Goal: Browse casually

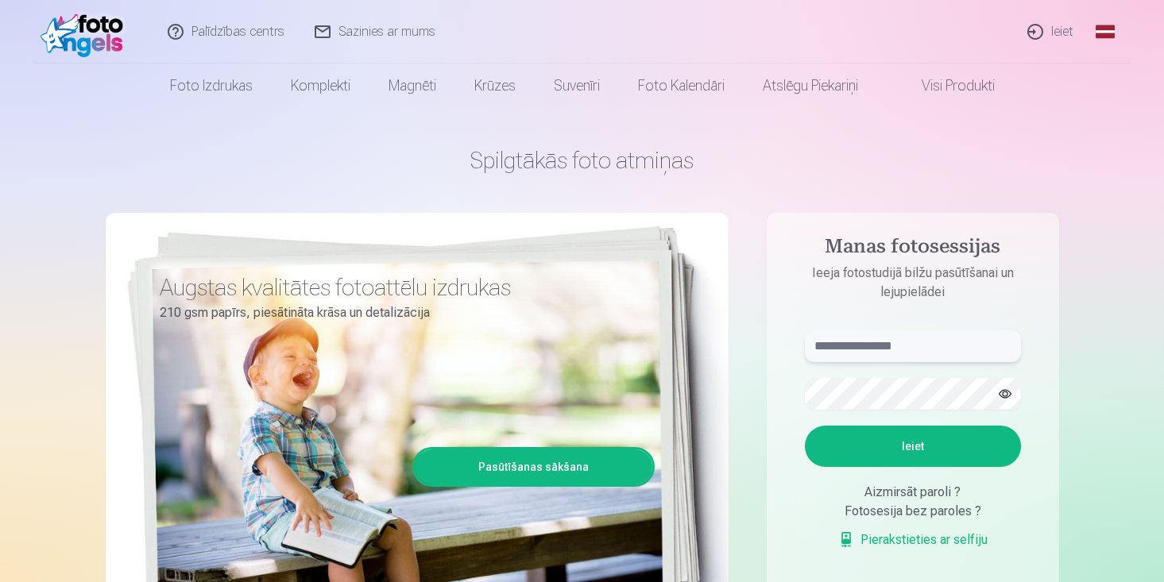
click at [882, 342] on input "text" at bounding box center [913, 346] width 216 height 32
type input "**********"
click at [805, 426] on button "Ieiet" at bounding box center [913, 446] width 216 height 41
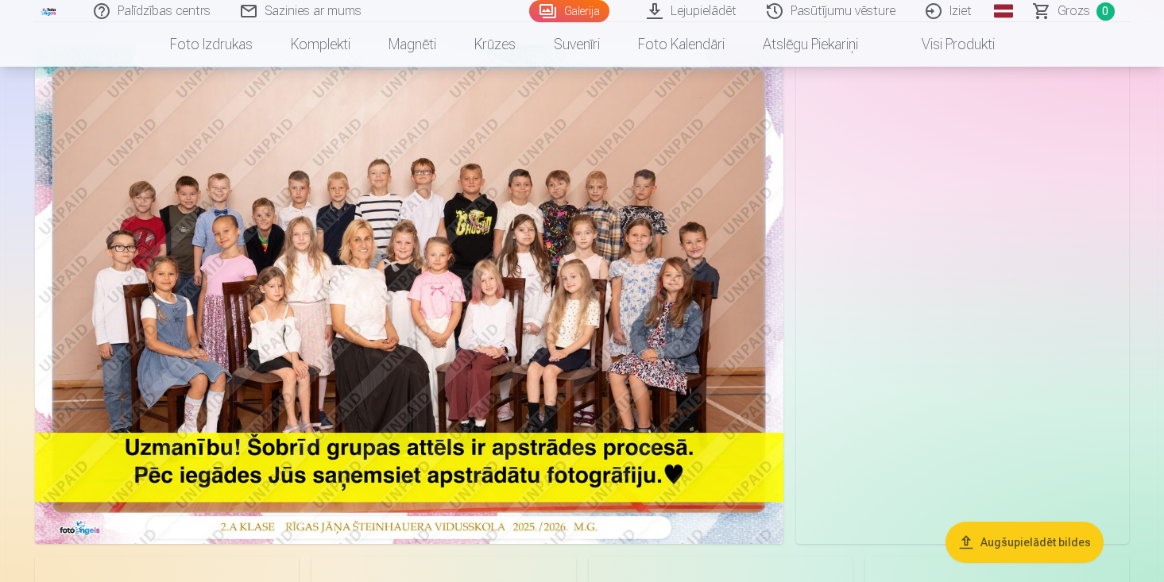
scroll to position [131, 0]
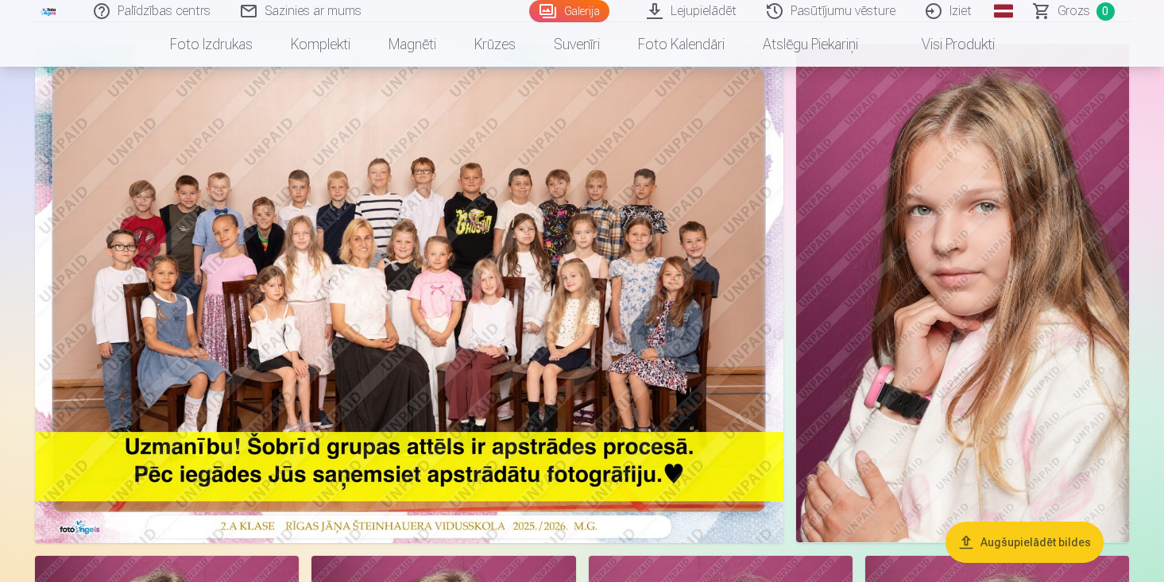
click at [429, 294] on img at bounding box center [409, 294] width 748 height 500
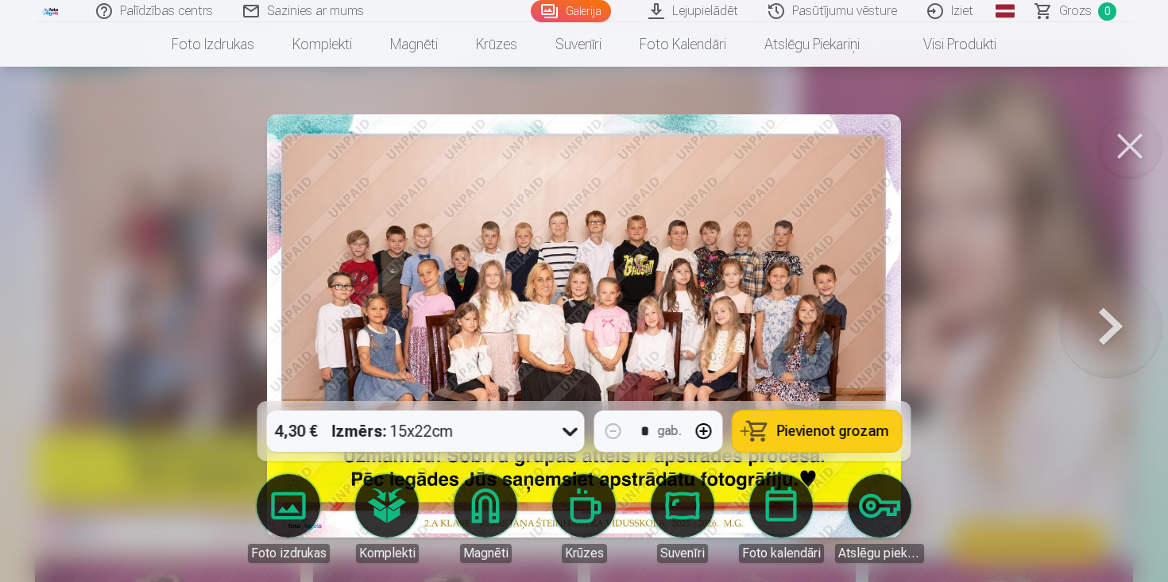
click at [1116, 320] on button at bounding box center [1111, 326] width 102 height 118
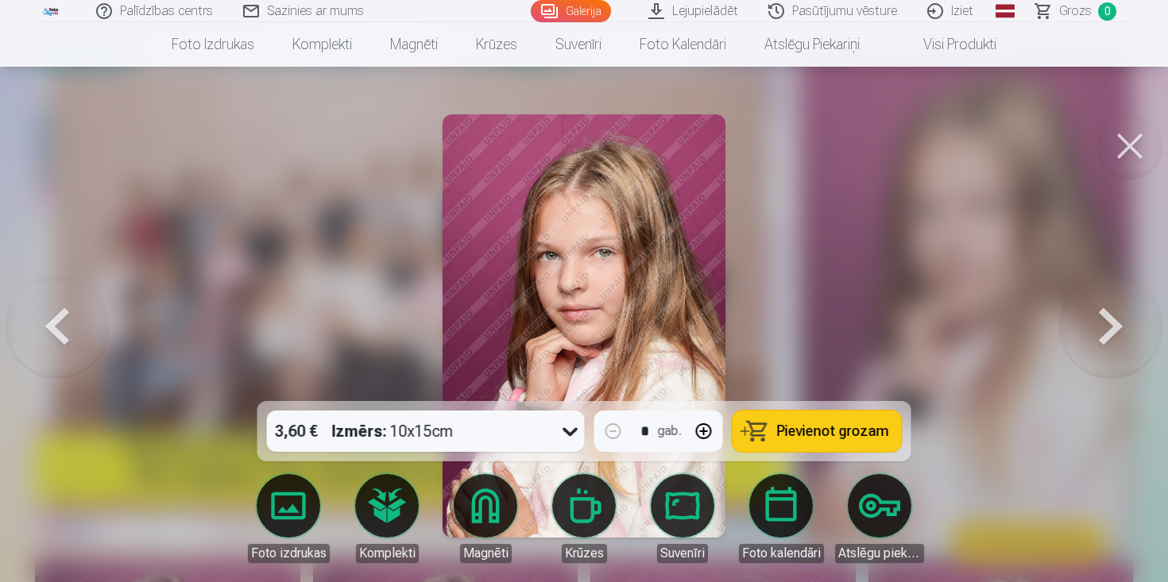
click at [1116, 320] on button at bounding box center [1111, 326] width 102 height 118
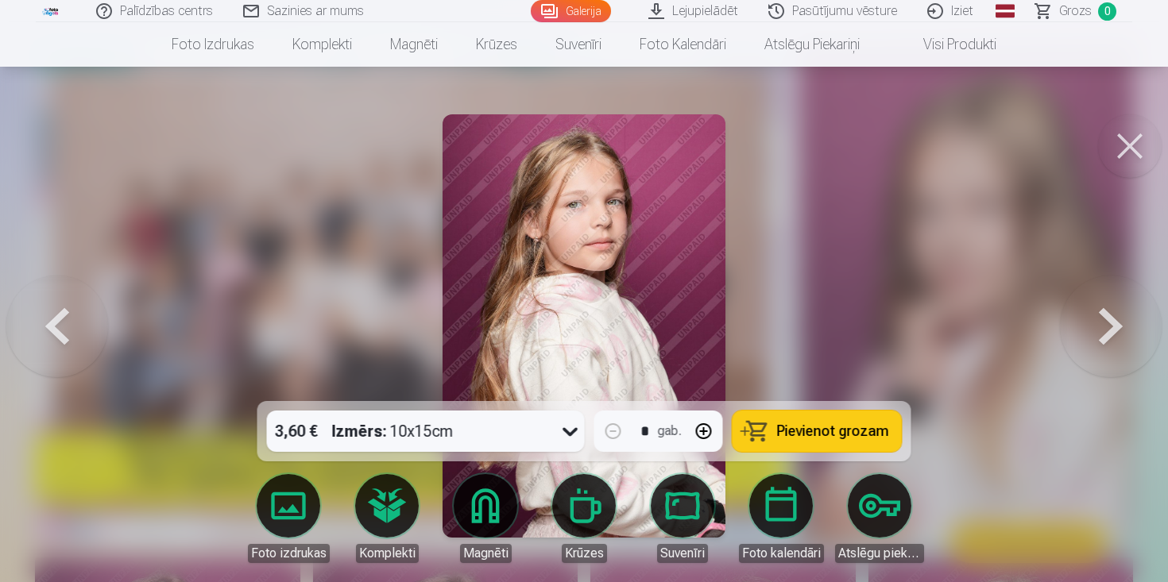
click at [1116, 320] on button at bounding box center [1111, 326] width 102 height 118
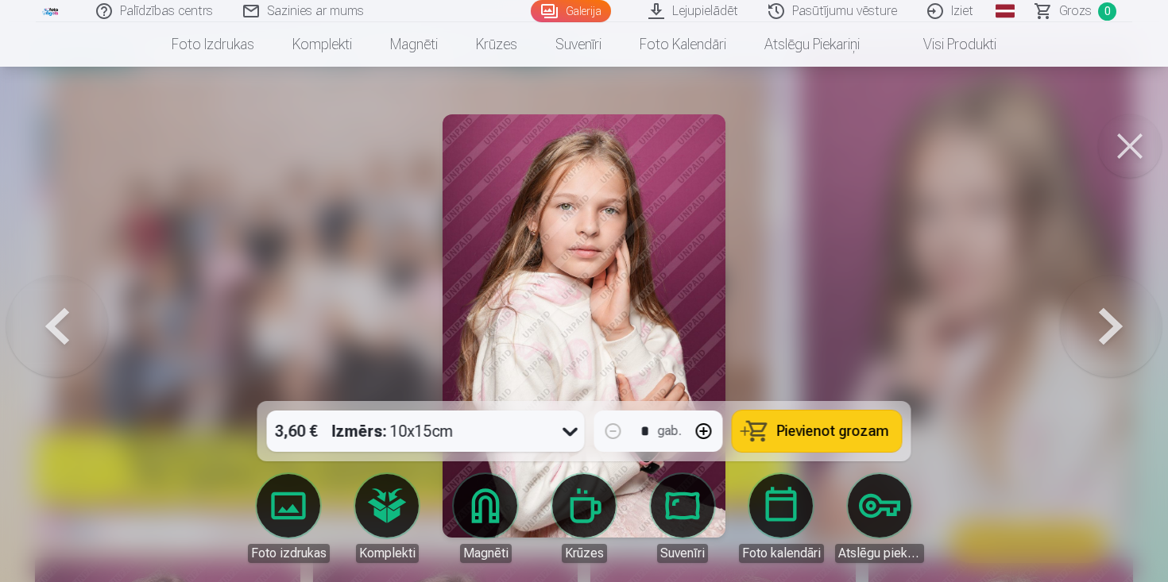
click at [1116, 320] on button at bounding box center [1111, 326] width 102 height 118
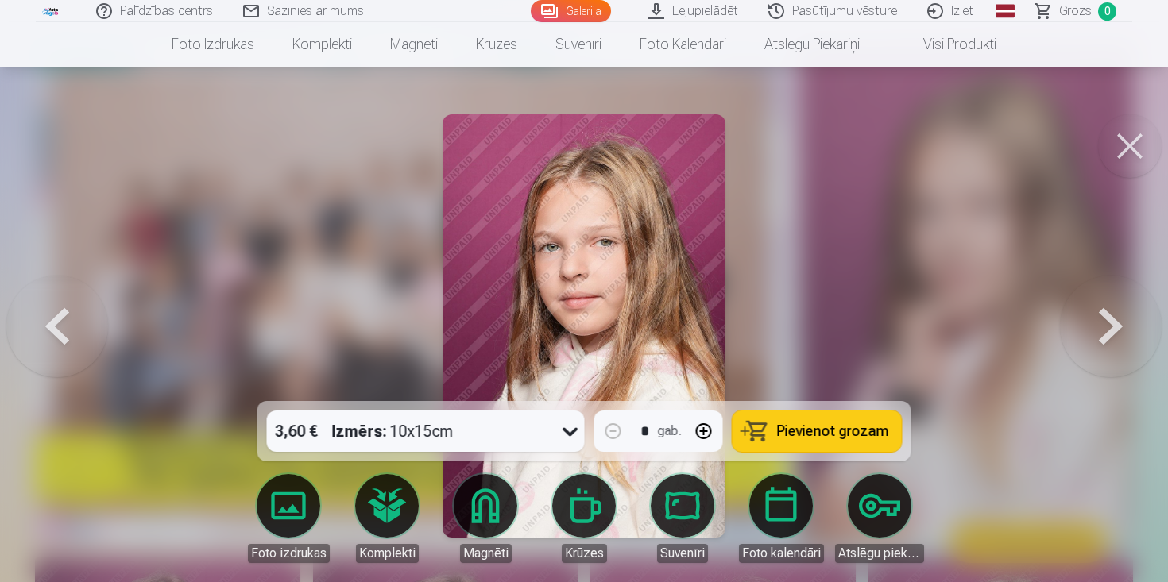
click at [1116, 320] on button at bounding box center [1111, 326] width 102 height 118
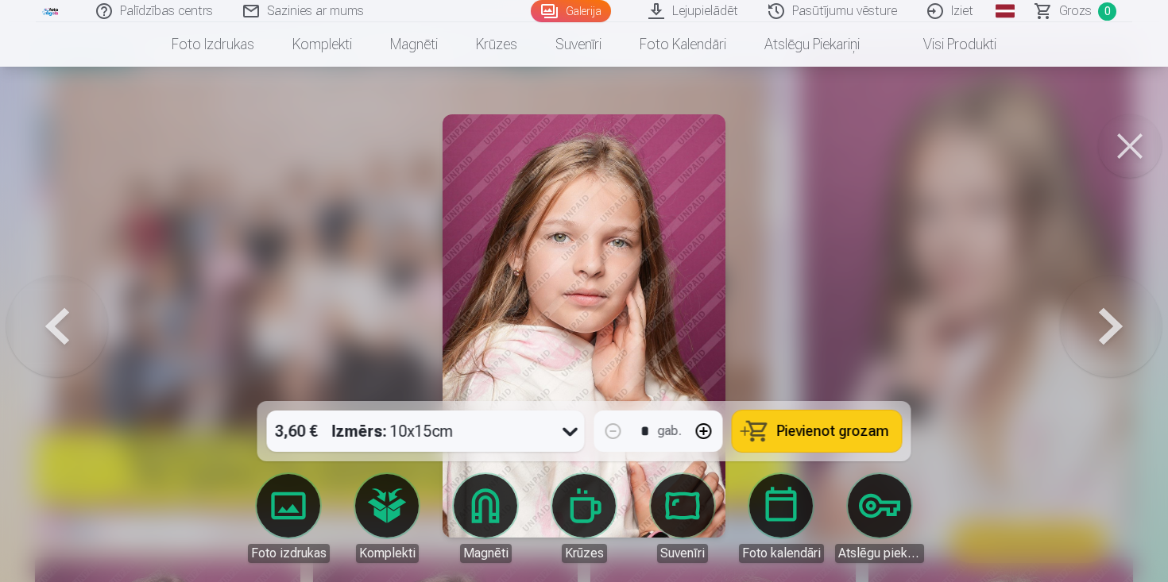
click at [1116, 320] on button at bounding box center [1111, 326] width 102 height 118
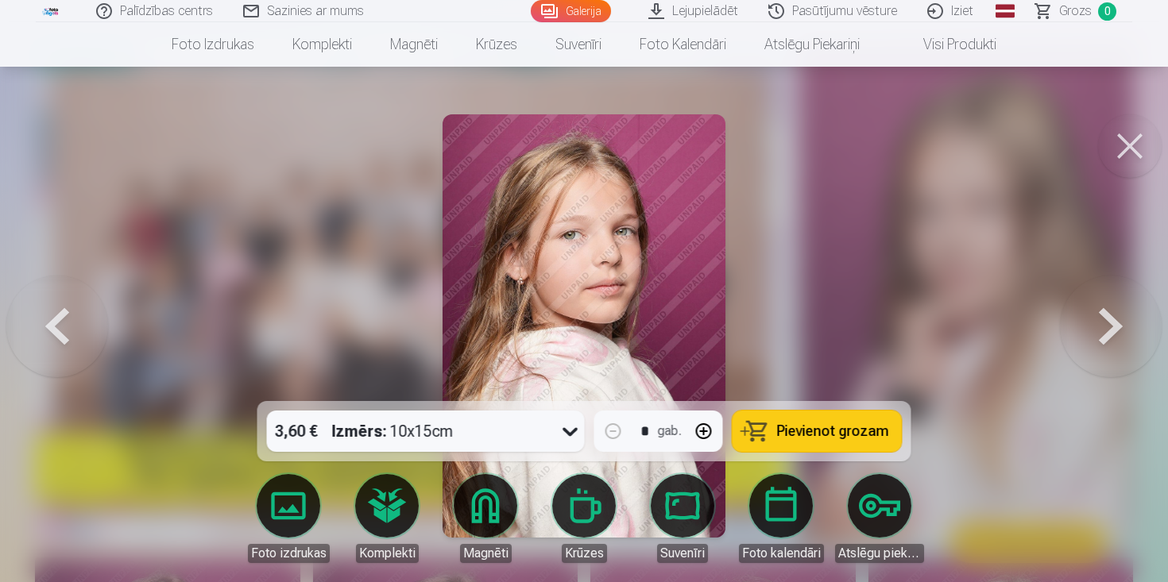
click at [1116, 320] on button at bounding box center [1111, 326] width 102 height 118
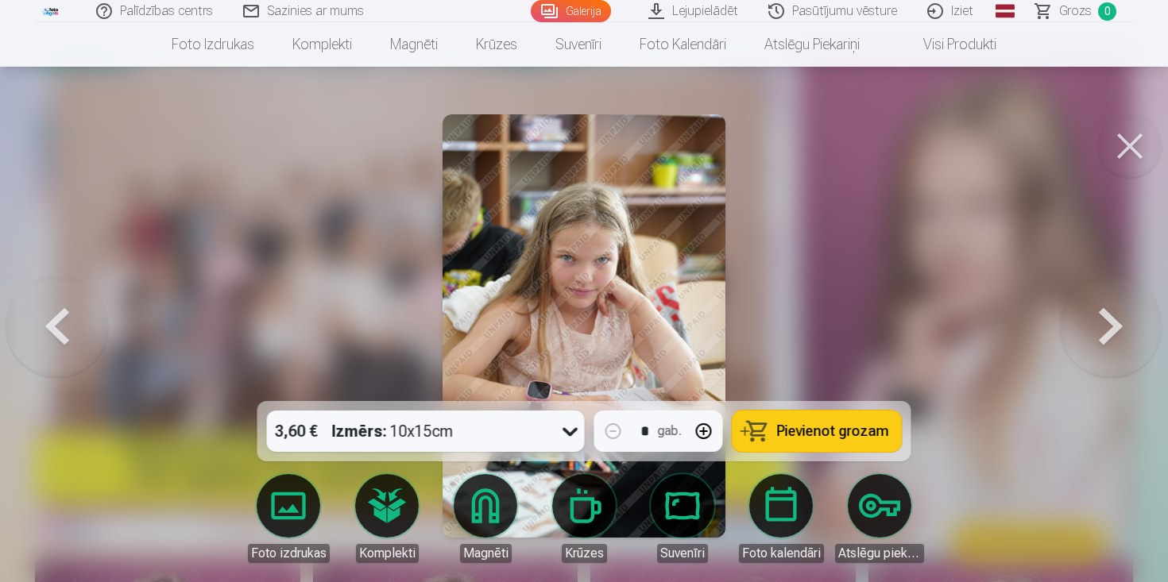
click at [1116, 320] on button at bounding box center [1111, 326] width 102 height 118
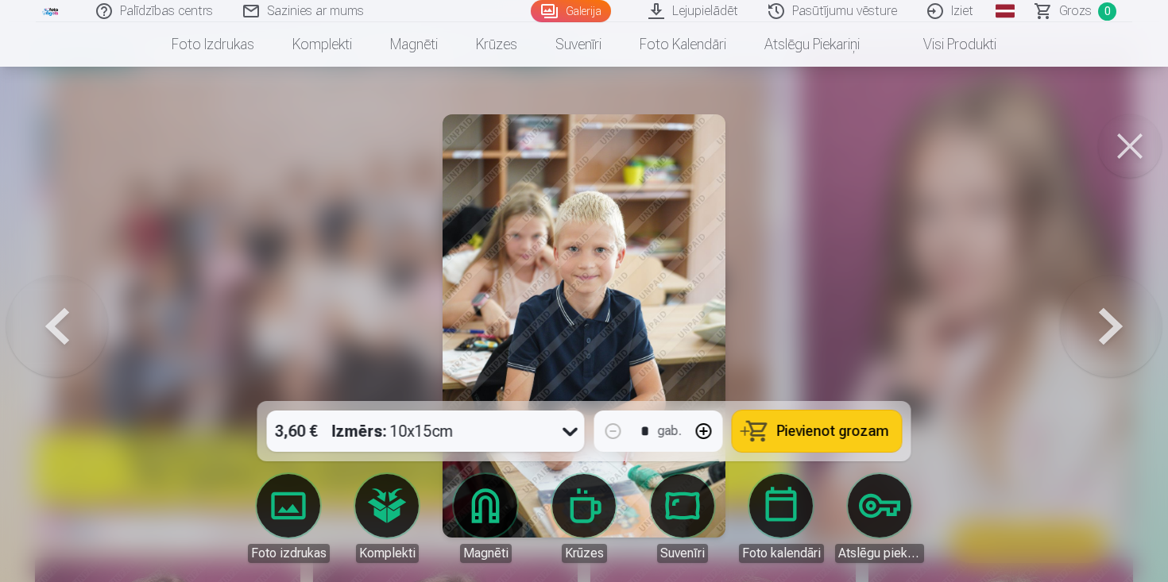
click at [1116, 320] on button at bounding box center [1111, 326] width 102 height 118
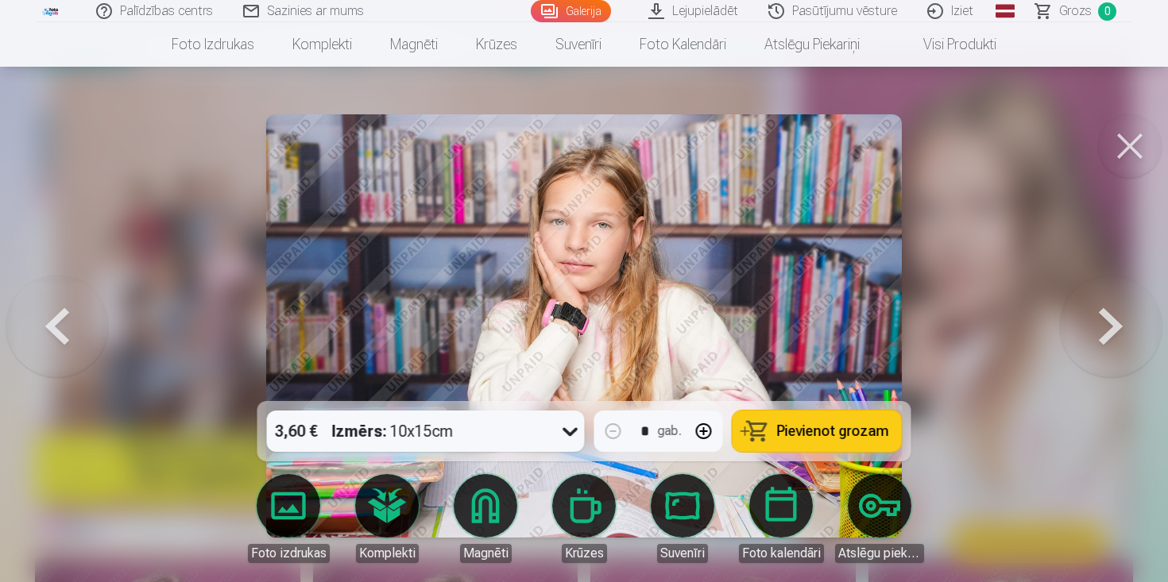
click at [57, 315] on button at bounding box center [57, 326] width 102 height 118
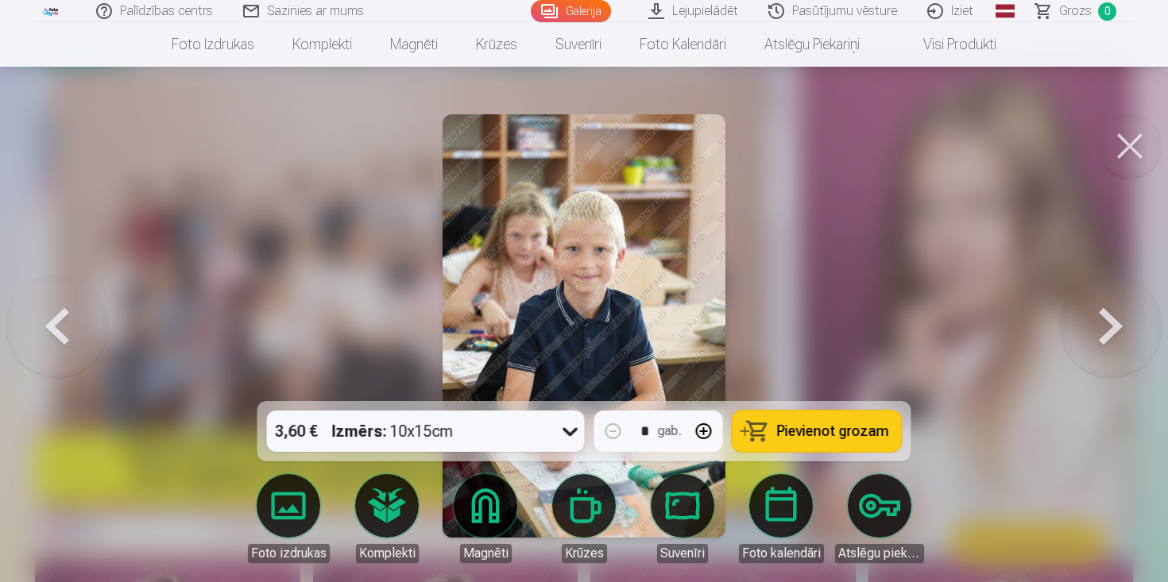
click at [1114, 320] on button at bounding box center [1111, 326] width 102 height 118
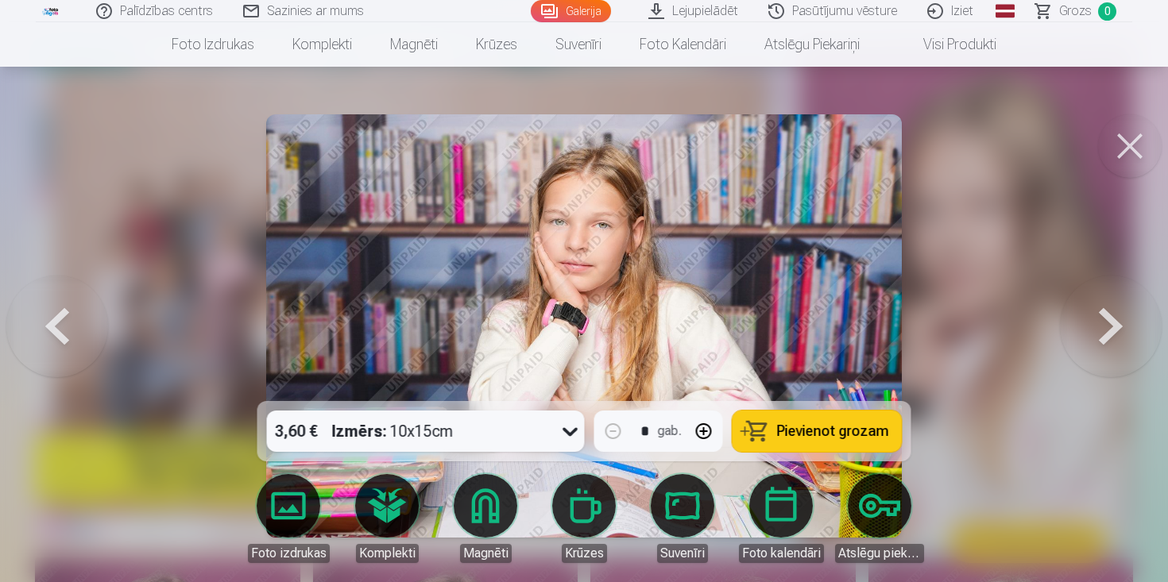
click at [1114, 320] on button at bounding box center [1111, 326] width 102 height 118
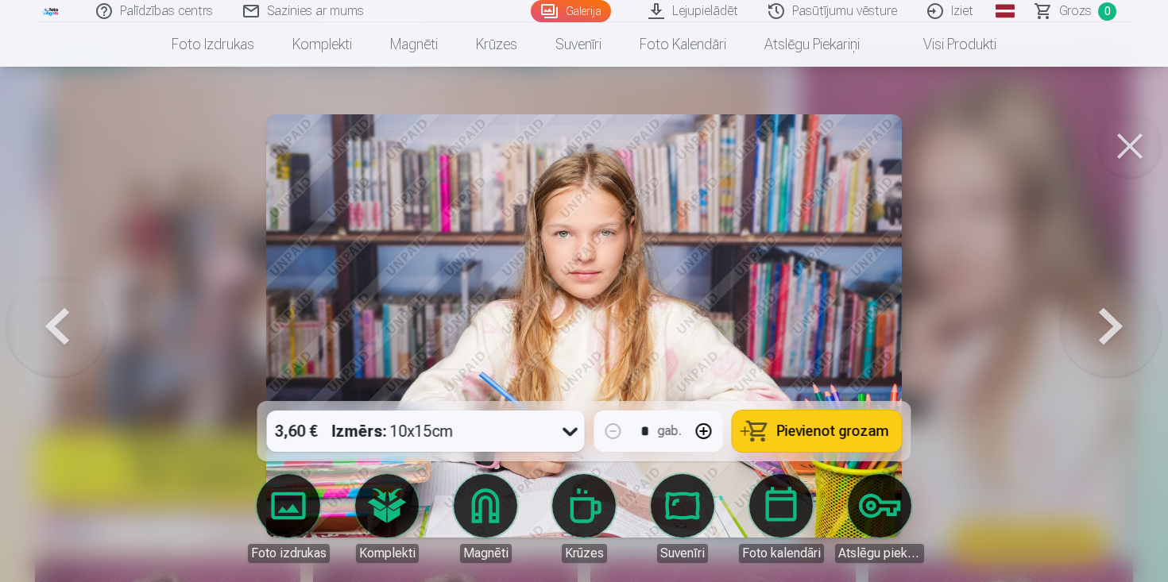
click at [1114, 320] on button at bounding box center [1111, 326] width 102 height 118
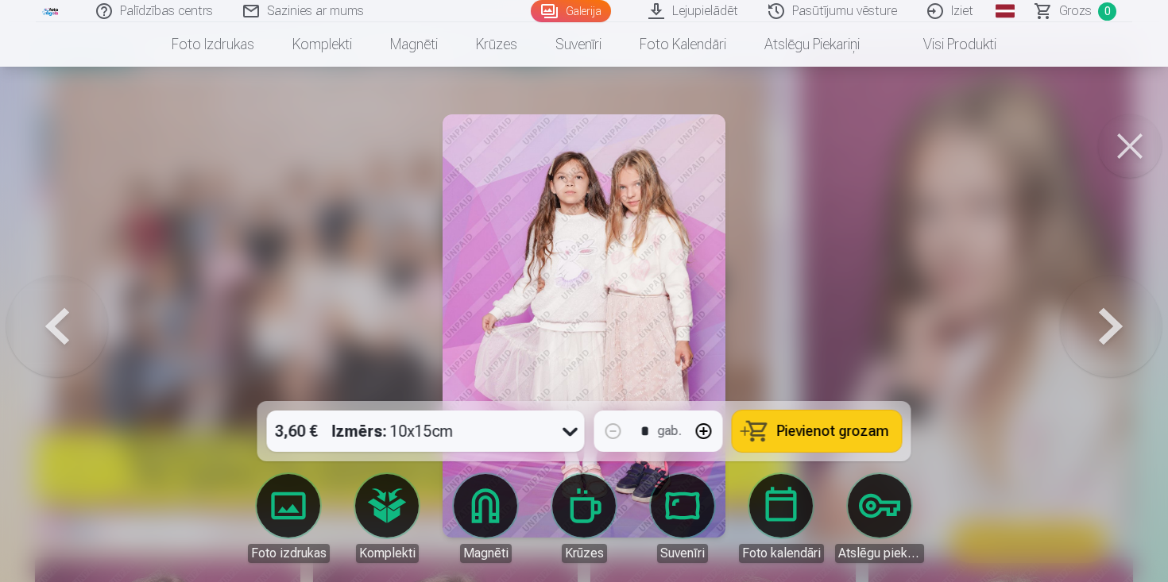
click at [1114, 320] on button at bounding box center [1111, 326] width 102 height 118
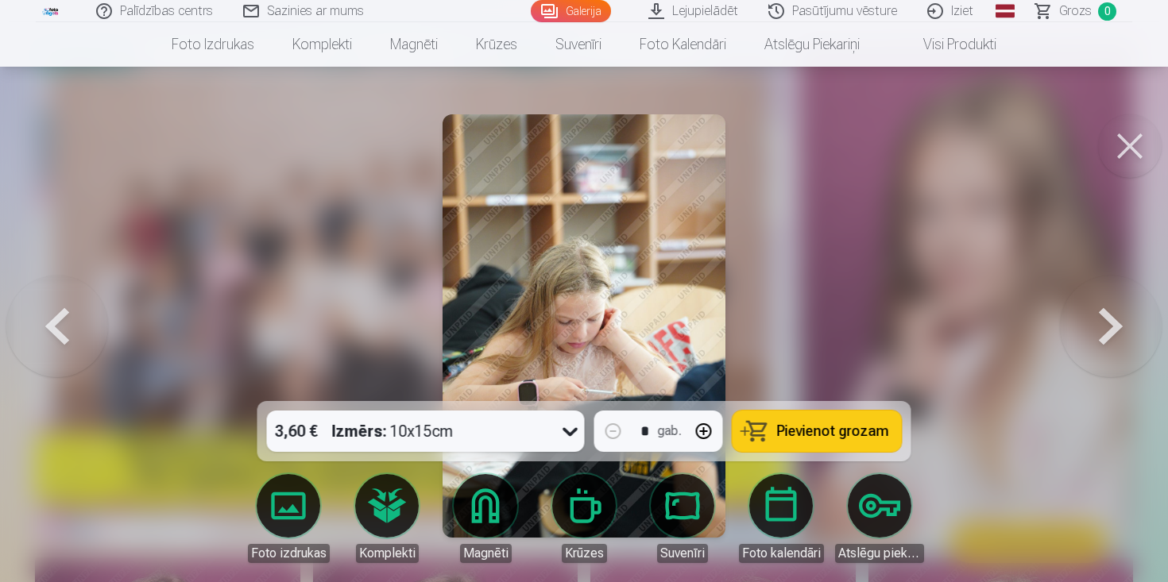
click at [1114, 320] on button at bounding box center [1111, 326] width 102 height 118
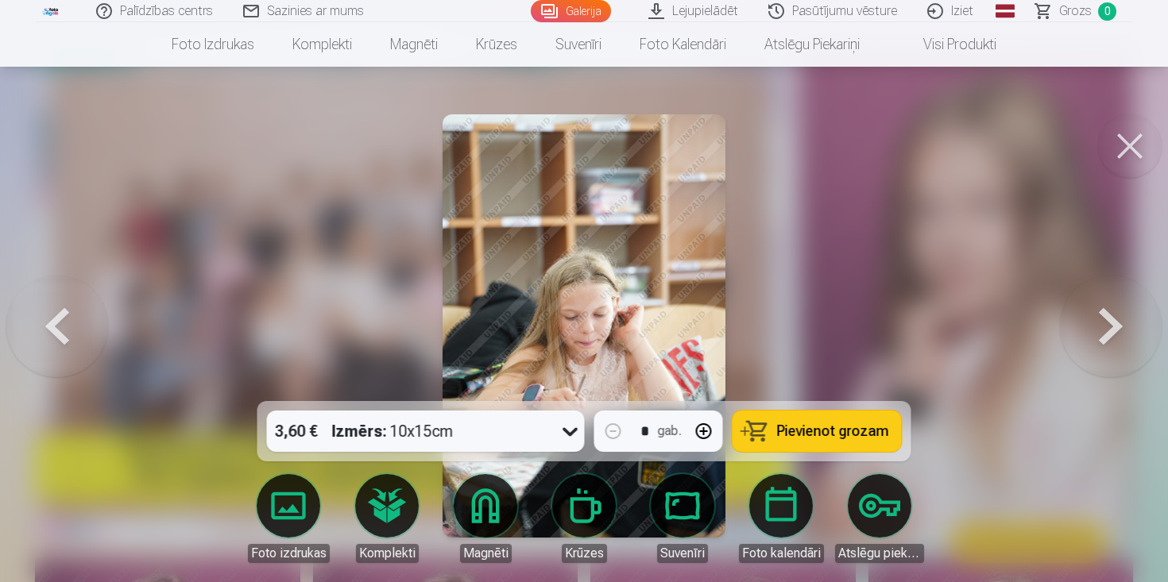
click at [1114, 320] on button at bounding box center [1111, 326] width 102 height 118
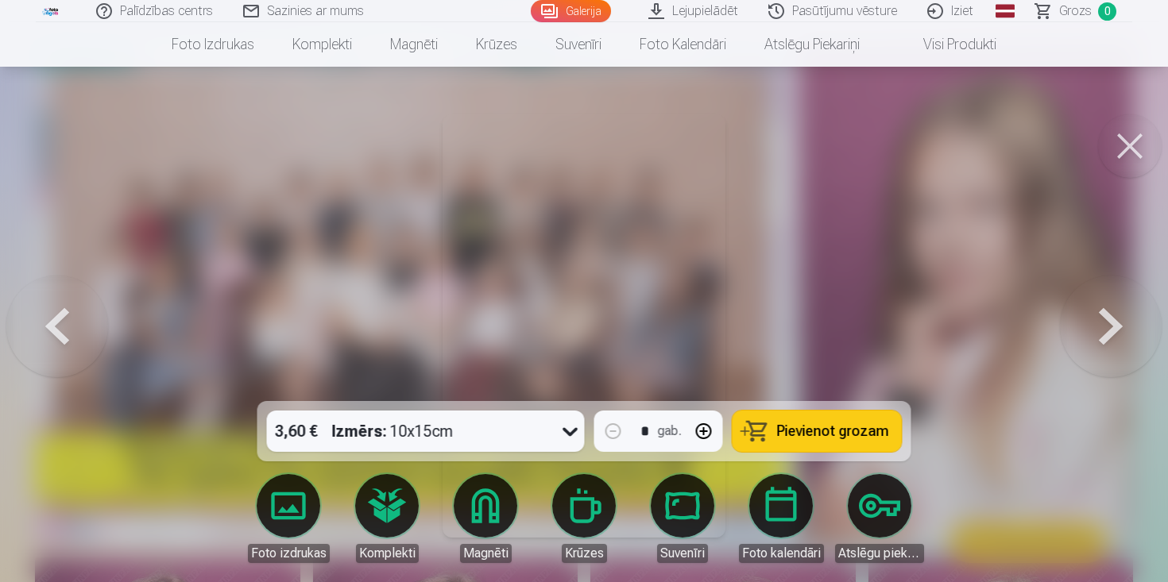
click at [1114, 320] on button at bounding box center [1111, 326] width 102 height 118
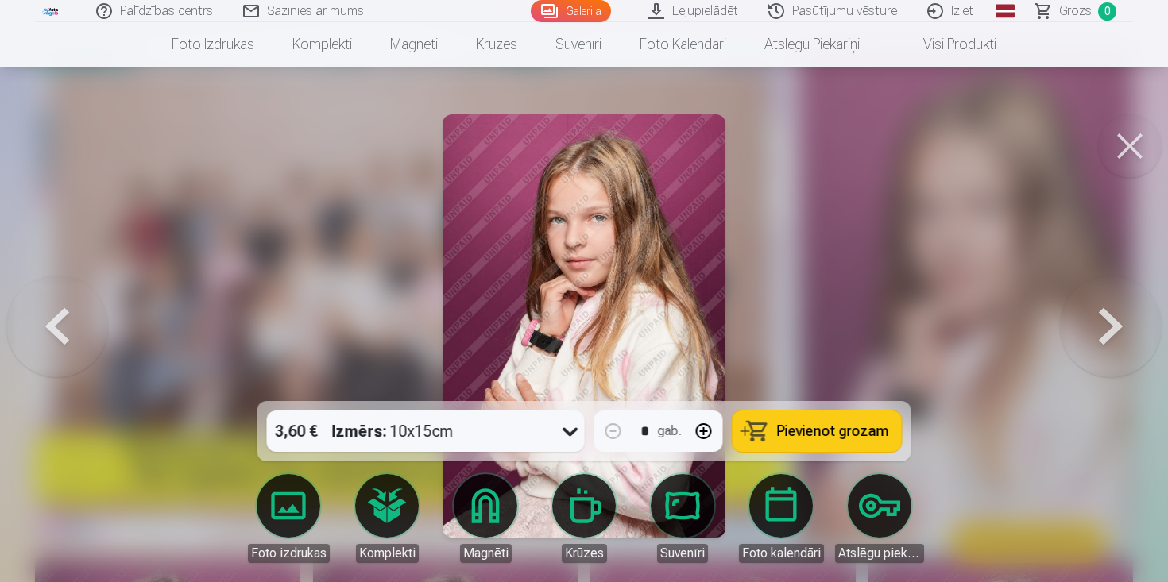
click at [1114, 320] on button at bounding box center [1111, 326] width 102 height 118
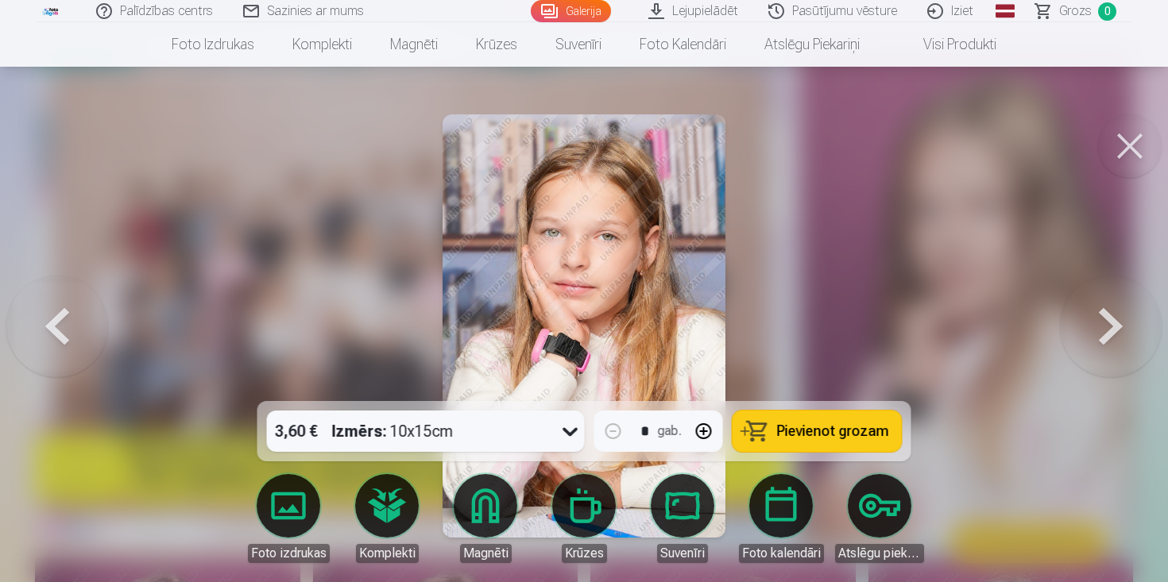
click at [1114, 320] on button at bounding box center [1111, 326] width 102 height 118
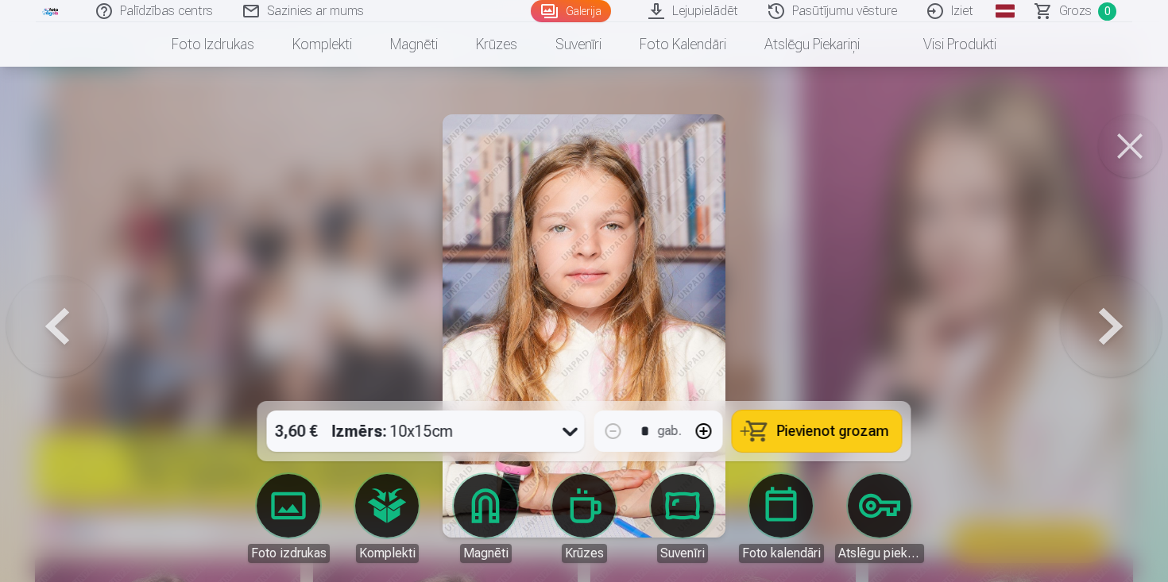
click at [1114, 320] on button at bounding box center [1111, 326] width 102 height 118
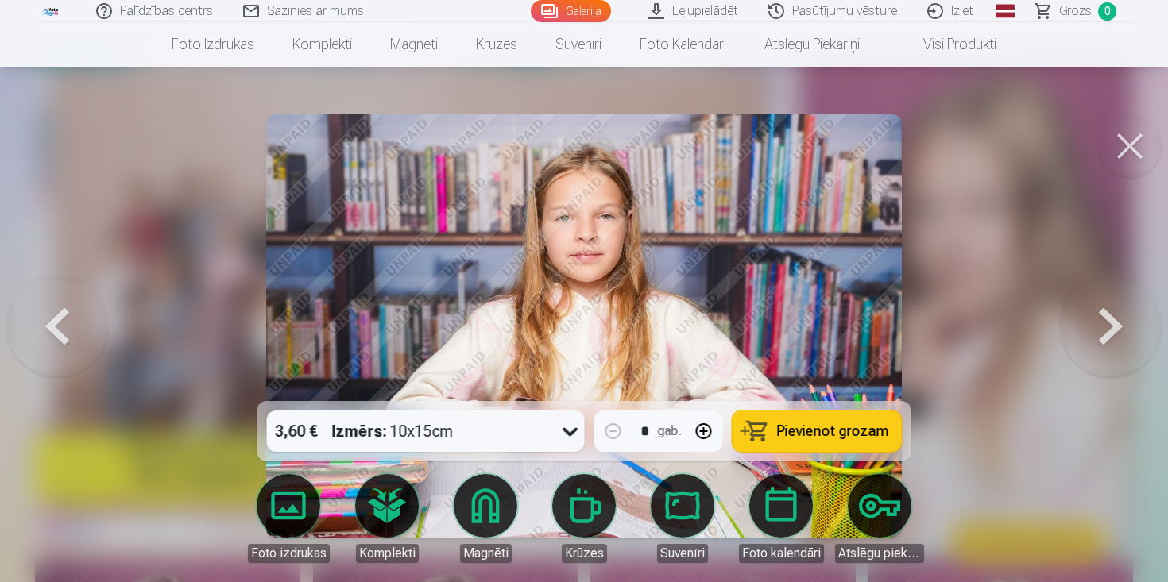
click at [1114, 320] on button at bounding box center [1111, 326] width 102 height 118
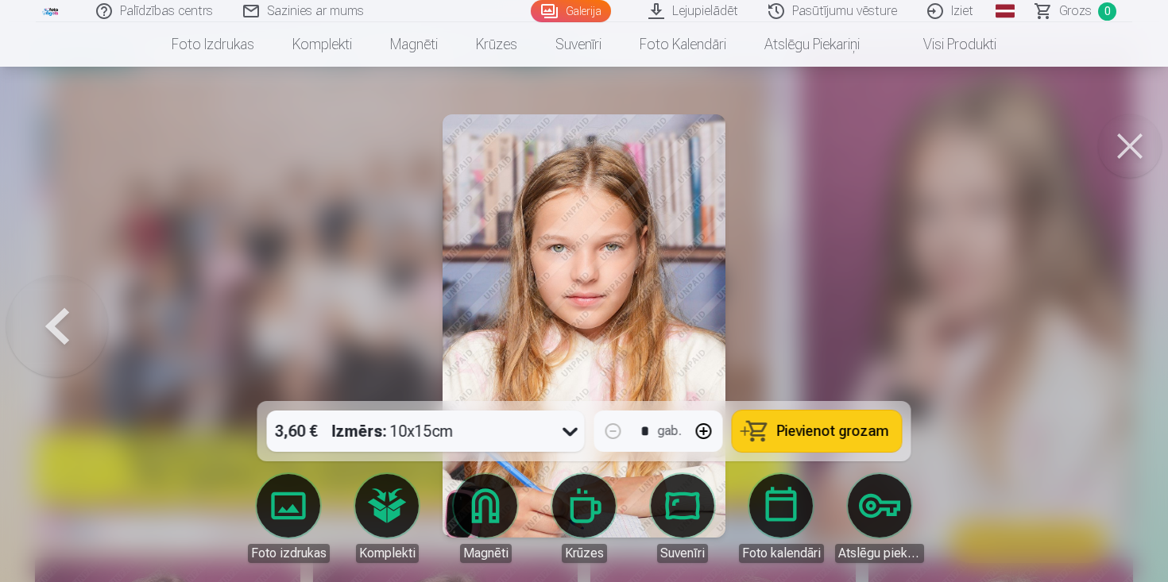
click at [1114, 320] on div at bounding box center [584, 291] width 1168 height 582
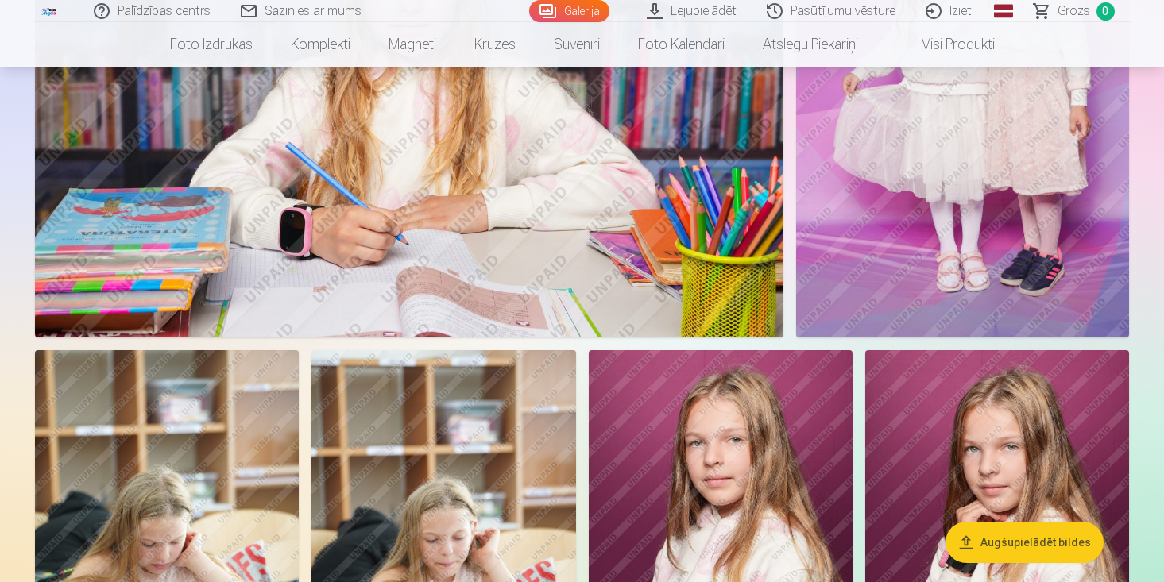
scroll to position [2162, 0]
